Goal: Find specific page/section: Find specific page/section

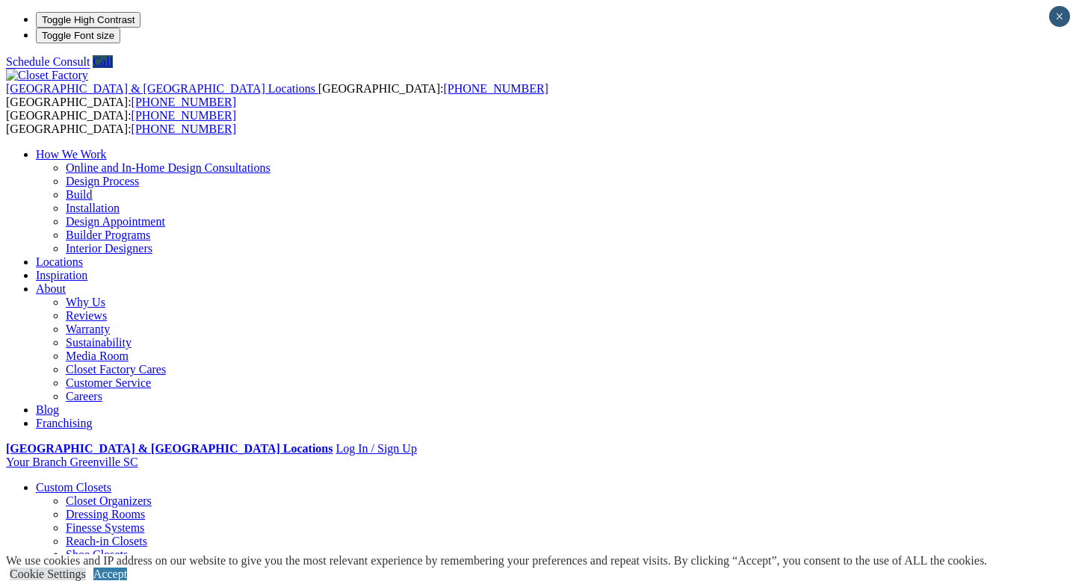
click at [105, 296] on link "Why Us" at bounding box center [86, 302] width 40 height 13
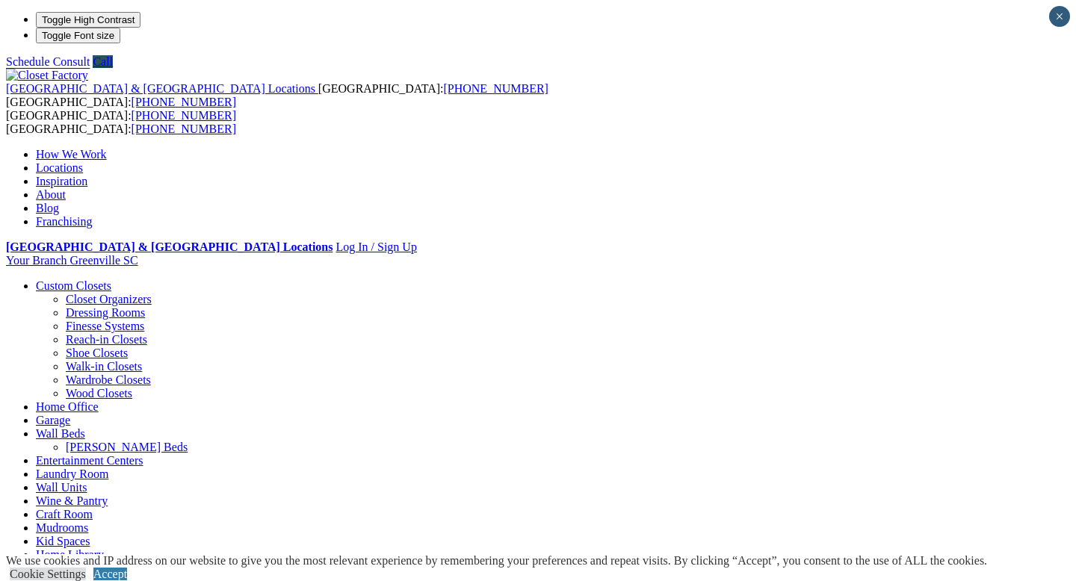
click at [974, 254] on li "Your Branch Greenville SC ZIP code *" at bounding box center [538, 260] width 1064 height 13
click at [934, 254] on li "Your Branch Greenville SC ZIP code *" at bounding box center [538, 262] width 1064 height 16
click at [934, 254] on li "Your Branch Greenville SC ZIP code *" at bounding box center [538, 260] width 1064 height 13
click at [332, 241] on strong "[GEOGRAPHIC_DATA] & [GEOGRAPHIC_DATA] Locations" at bounding box center [169, 247] width 326 height 13
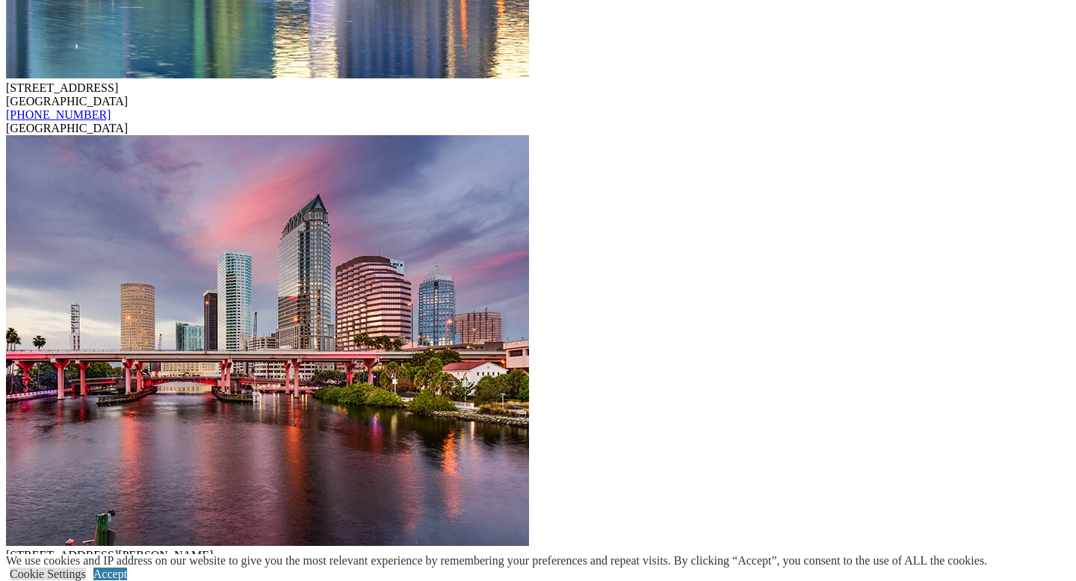
scroll to position [12547, 0]
